Goal: Information Seeking & Learning: Learn about a topic

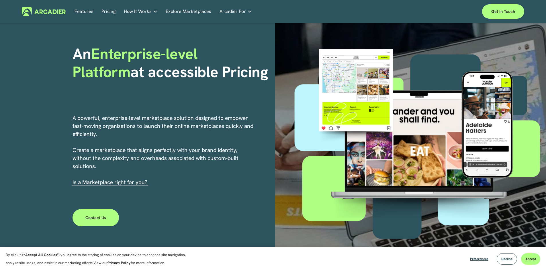
scroll to position [48, 0]
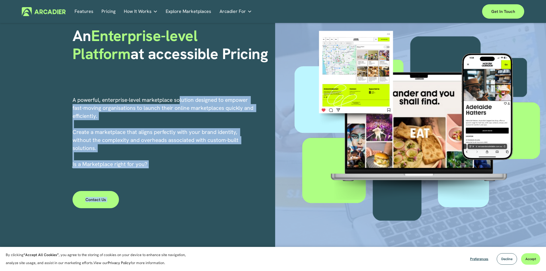
drag, startPoint x: 180, startPoint y: 102, endPoint x: 282, endPoint y: 111, distance: 102.5
click at [282, 111] on div "An Enterprise-level Platform at accessible Pricing A powerful, enterprise-level…" at bounding box center [273, 121] width 546 height 293
click at [233, 133] on p "A powerful, enterprise-level marketplace solution designed to empower fast-movi…" at bounding box center [164, 132] width 182 height 72
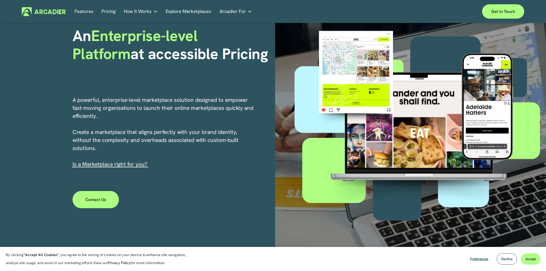
click at [117, 164] on link "s a Marketplace right for you?" at bounding box center [110, 164] width 73 height 7
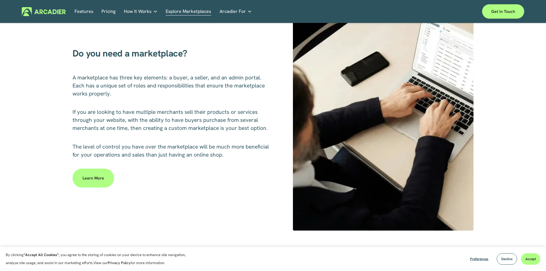
scroll to position [239, 0]
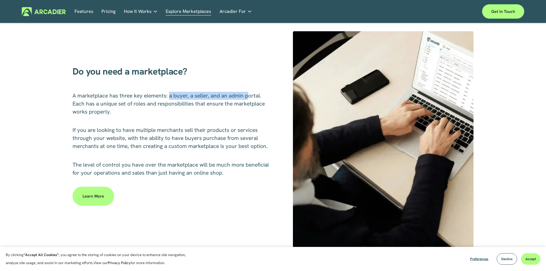
drag, startPoint x: 170, startPoint y: 98, endPoint x: 250, endPoint y: 90, distance: 80.4
click at [250, 90] on div "Do you need a marketplace? A marketplace has three key elements: a buyer, a sel…" at bounding box center [273, 139] width 546 height 217
click at [103, 10] on link "Pricing" at bounding box center [109, 11] width 14 height 9
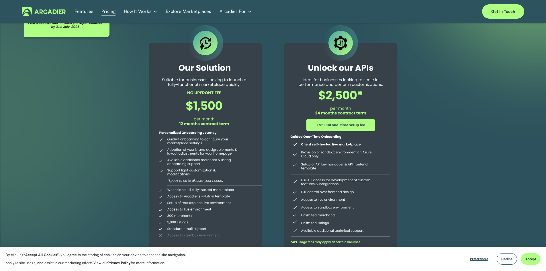
scroll to position [48, 0]
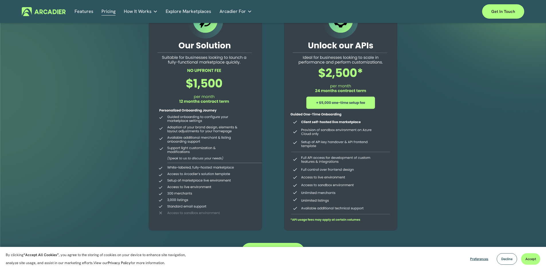
drag, startPoint x: 187, startPoint y: 66, endPoint x: 222, endPoint y: 68, distance: 34.7
click at [222, 67] on div at bounding box center [205, 117] width 131 height 233
drag, startPoint x: 187, startPoint y: 68, endPoint x: 194, endPoint y: 70, distance: 6.8
click at [228, 72] on div at bounding box center [205, 117] width 131 height 233
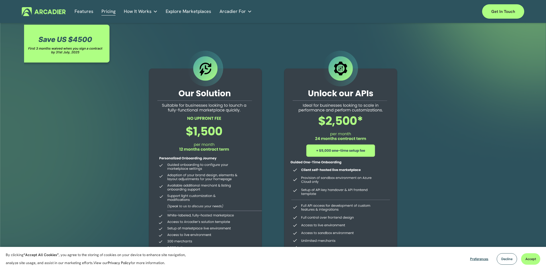
drag, startPoint x: 237, startPoint y: 110, endPoint x: 183, endPoint y: 114, distance: 54.9
click at [183, 114] on div at bounding box center [205, 165] width 131 height 233
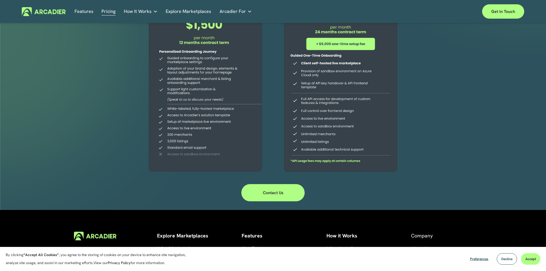
scroll to position [28, 0]
